Goal: Information Seeking & Learning: Learn about a topic

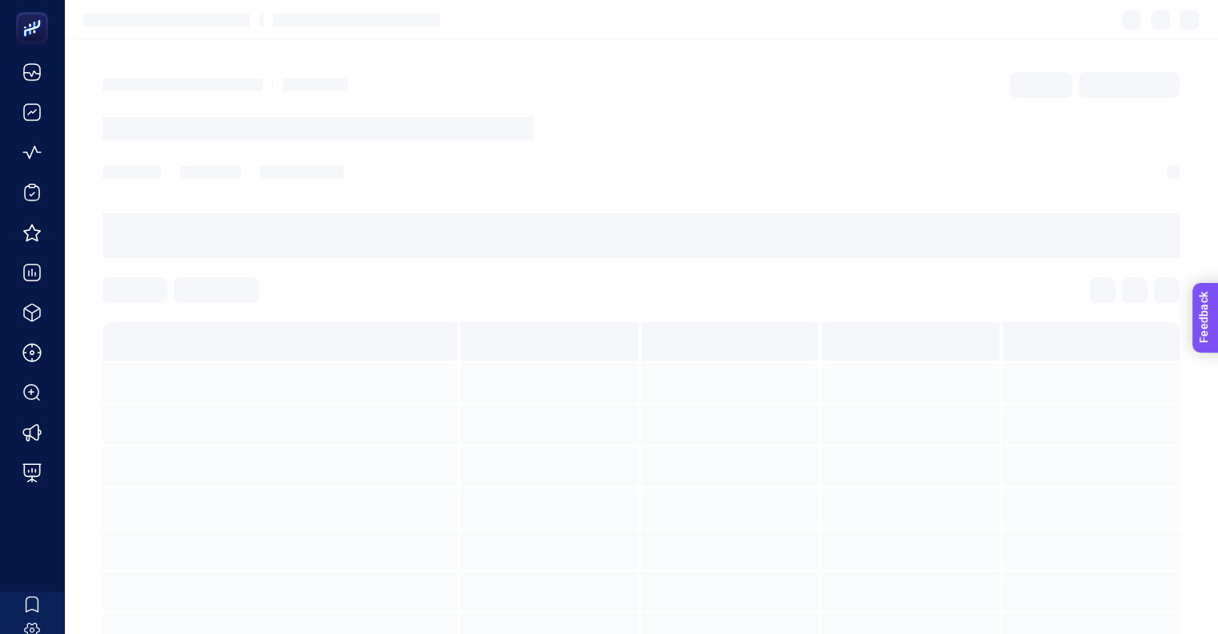
click at [1229, 365] on span "Feedback" at bounding box center [1227, 362] width 51 height 13
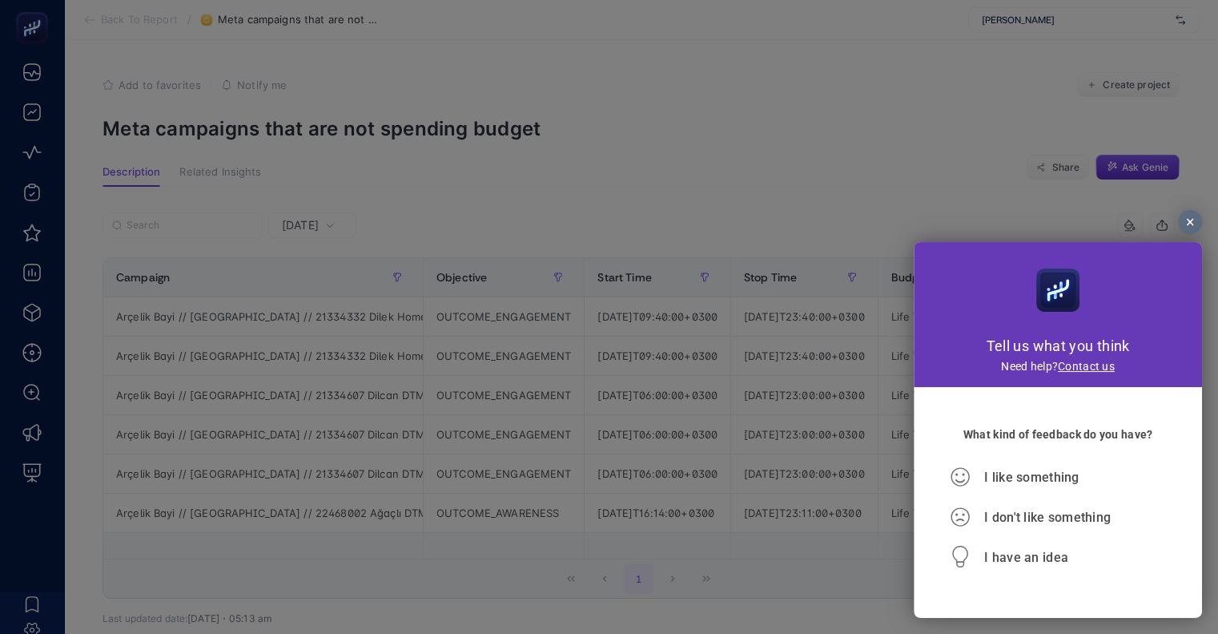
click at [1189, 226] on div at bounding box center [1190, 222] width 24 height 24
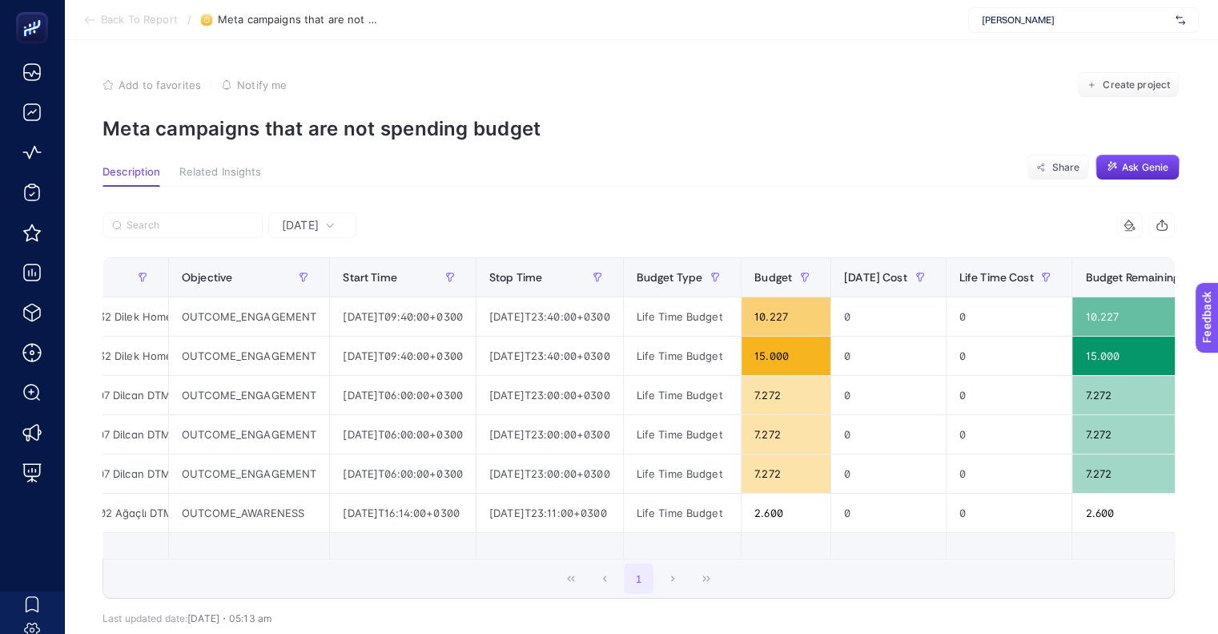
scroll to position [0, 256]
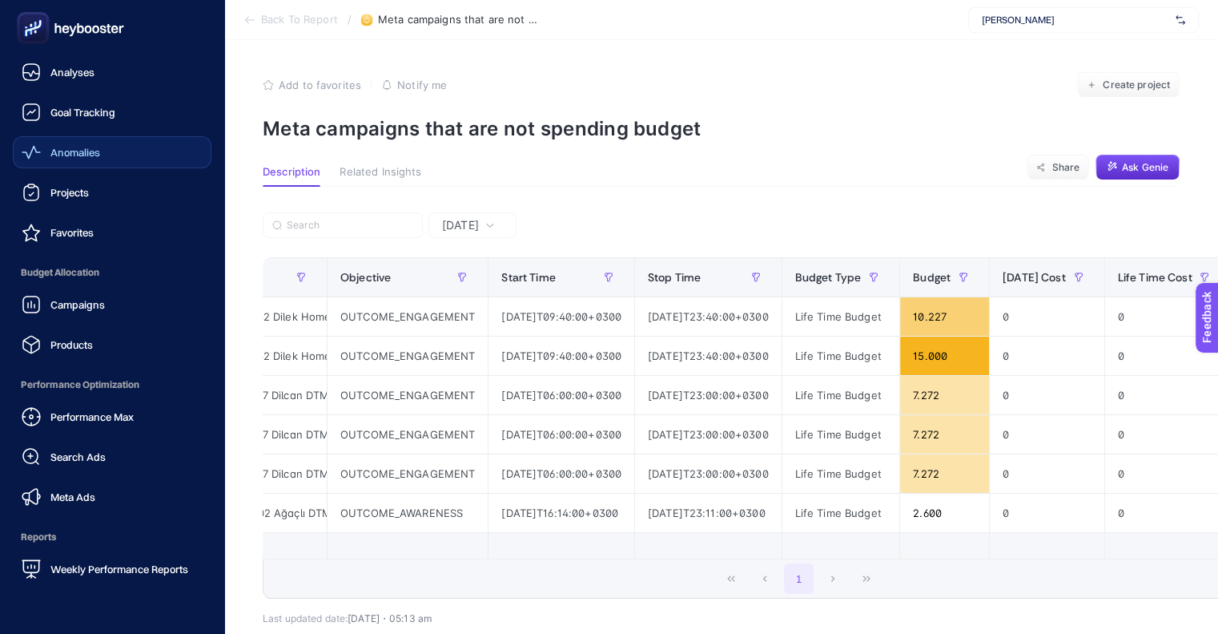
click at [83, 147] on span "Anomalies" at bounding box center [75, 152] width 50 height 13
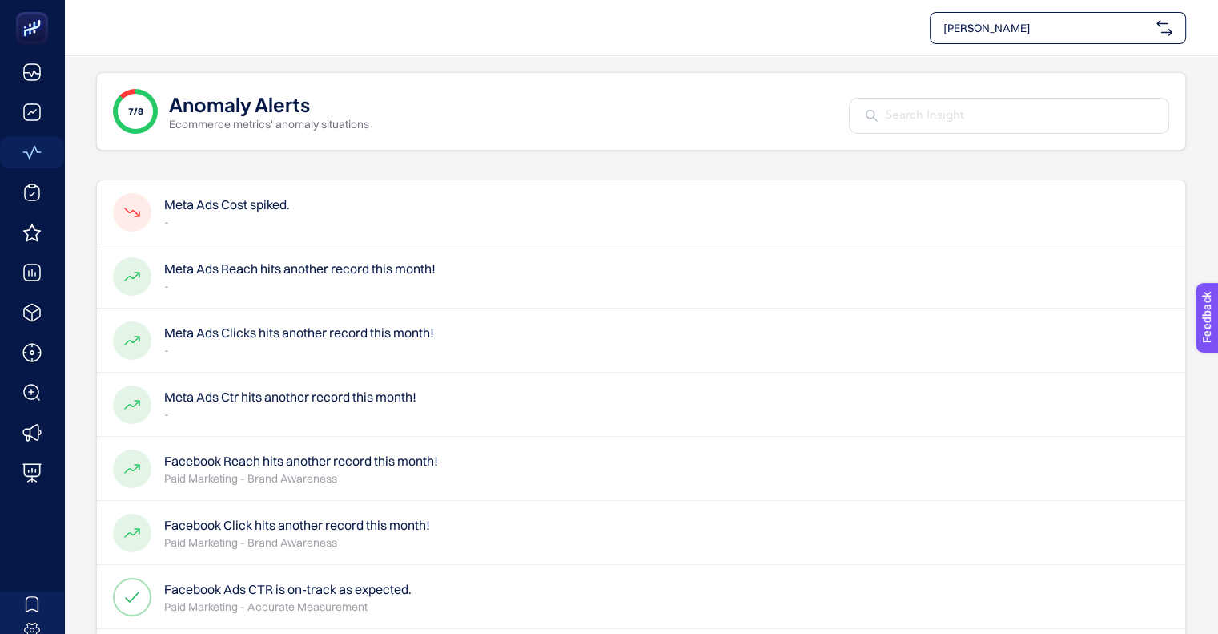
click at [387, 214] on div "Meta Ads Cost spiked. -" at bounding box center [641, 212] width 1089 height 64
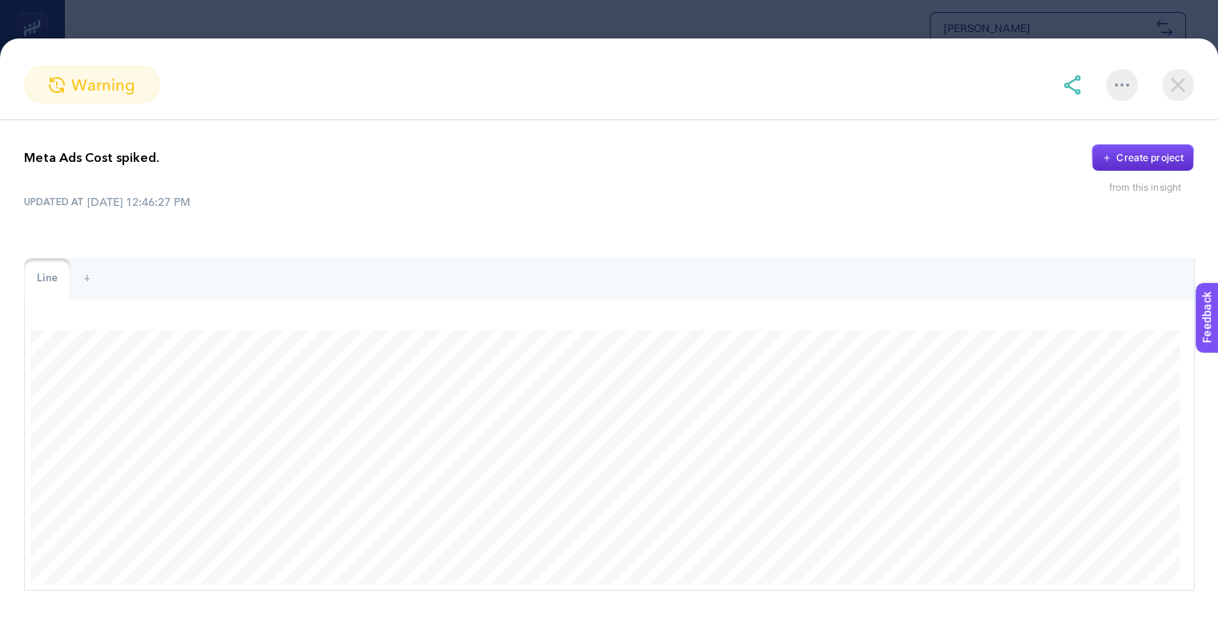
scroll to position [42, 0]
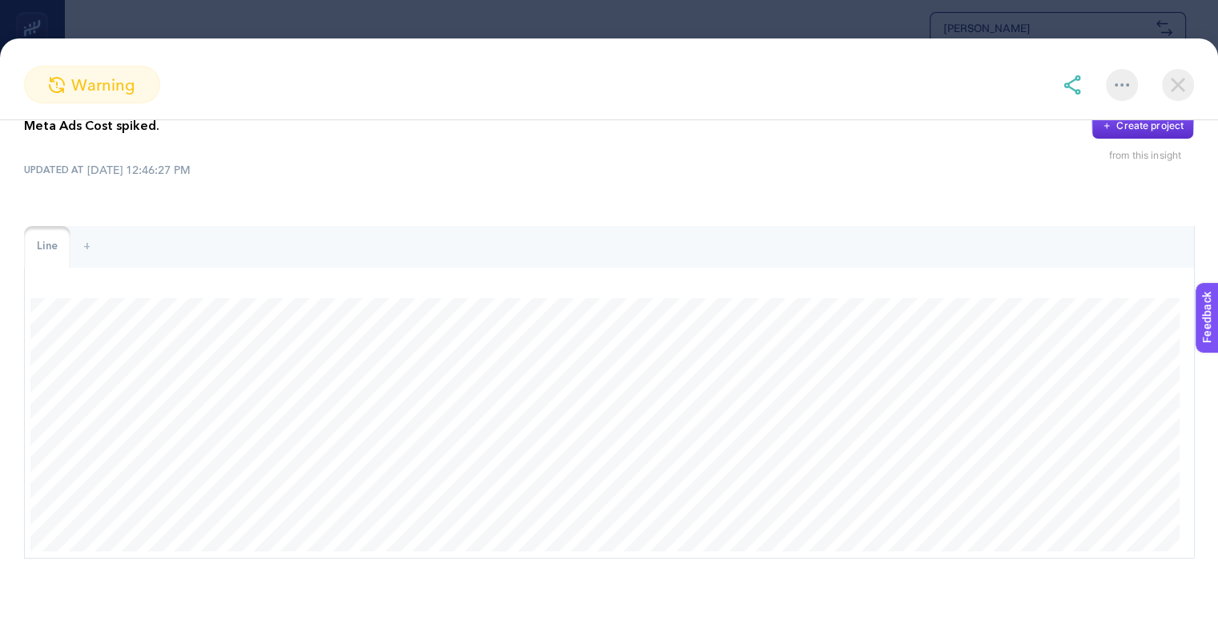
click at [1189, 83] on img at bounding box center [1178, 85] width 32 height 32
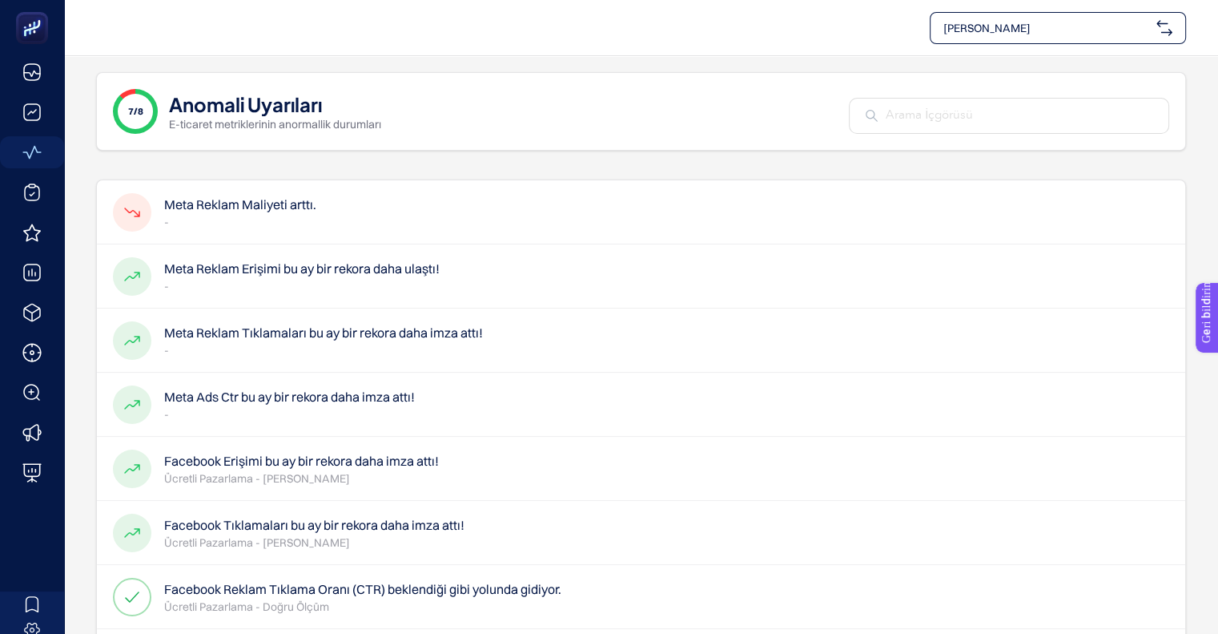
click at [783, 195] on div "Meta Reklam Maliyeti arttı. -" at bounding box center [641, 212] width 1089 height 64
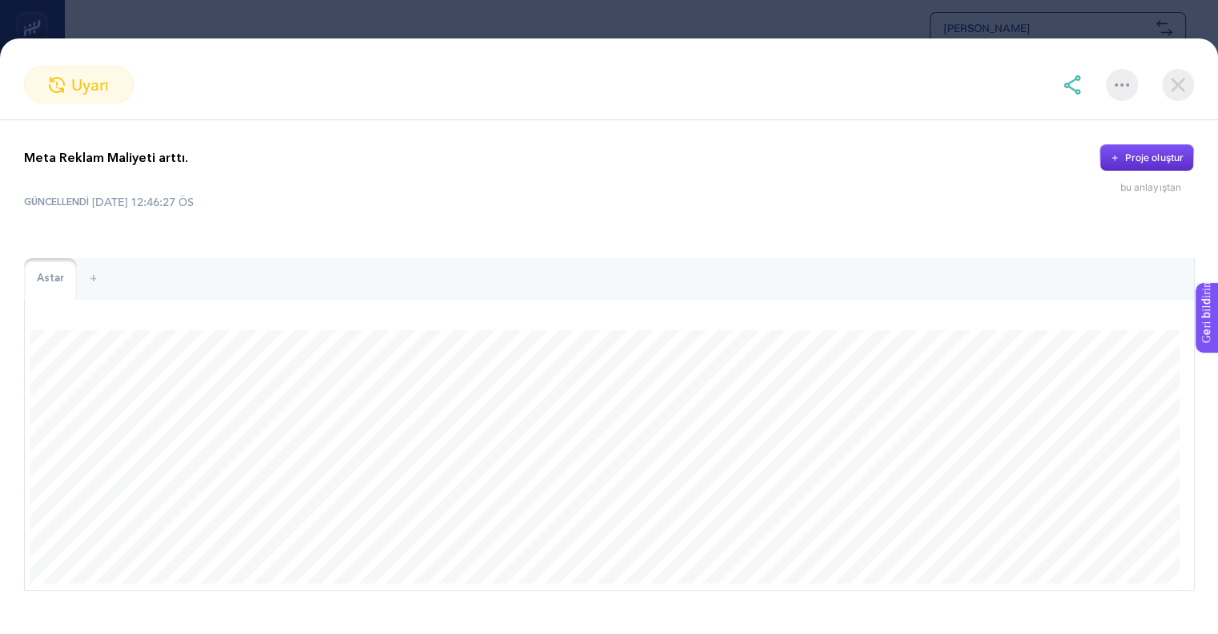
click at [1166, 78] on img at bounding box center [1178, 85] width 32 height 32
